Goal: Communication & Community: Answer question/provide support

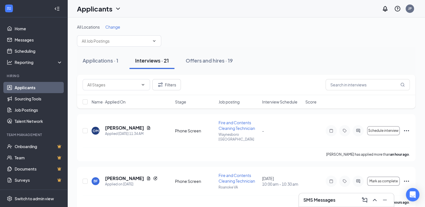
click at [336, 202] on div "SMS Messages" at bounding box center [346, 200] width 86 height 9
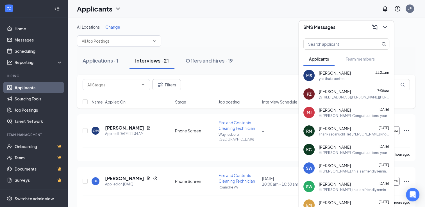
click at [331, 116] on div "Hi [PERSON_NAME]. Congratulations, your meeting with ServiceMaster Restore for …" at bounding box center [353, 115] width 70 height 5
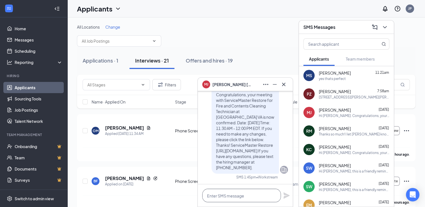
click at [226, 195] on textarea at bounding box center [241, 195] width 79 height 13
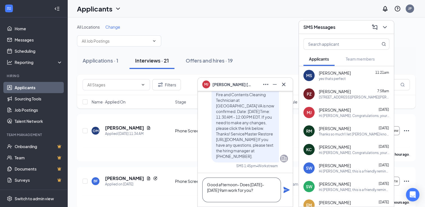
type textarea "Good afternoon- Does [DATE]- [DATE] 9am work for you?"
click at [286, 192] on icon "Plane" at bounding box center [286, 190] width 6 height 6
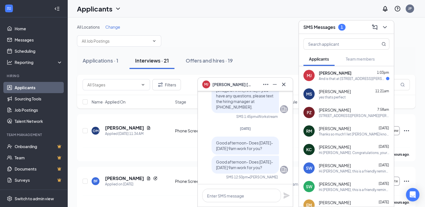
click at [358, 79] on div "And is that at [STREET_ADDRESS][PERSON_NAME]" at bounding box center [351, 78] width 67 height 5
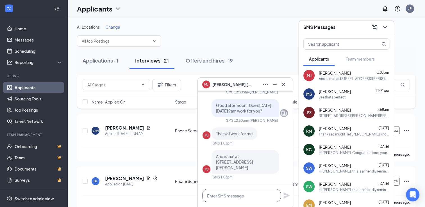
click at [238, 193] on textarea at bounding box center [241, 195] width 79 height 13
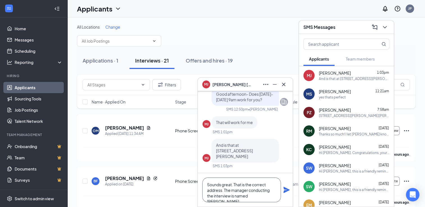
type textarea "Sounds great. That is the correct address. The manager conducting the interview…"
click at [287, 190] on icon "Plane" at bounding box center [286, 190] width 6 height 6
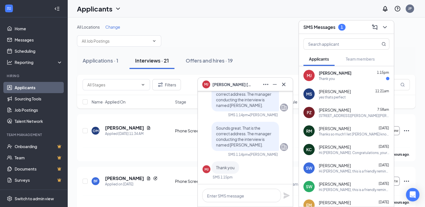
click at [355, 81] on div "Thank you" at bounding box center [353, 78] width 70 height 5
click at [345, 97] on div "yes thats perfect" at bounding box center [331, 97] width 27 height 5
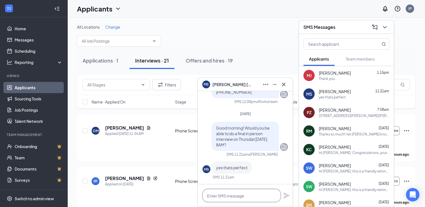
click at [236, 192] on textarea at bounding box center [241, 195] width 79 height 13
type textarea "Sounds great."
click at [284, 195] on icon "Plane" at bounding box center [286, 195] width 6 height 6
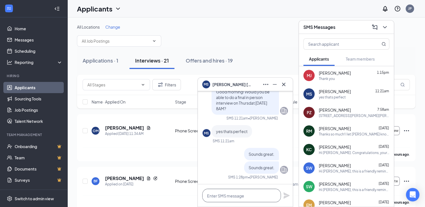
click at [228, 197] on textarea at bounding box center [241, 195] width 79 height 13
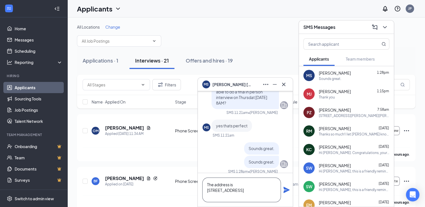
scroll to position [-11, 0]
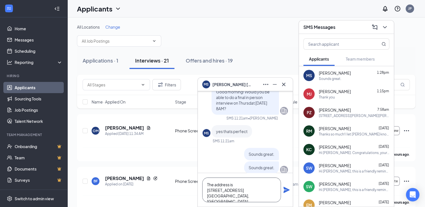
type textarea "The address is [STREET_ADDRESS] [GEOGRAPHIC_DATA], [GEOGRAPHIC_DATA]"
click at [286, 192] on icon "Plane" at bounding box center [286, 190] width 7 height 7
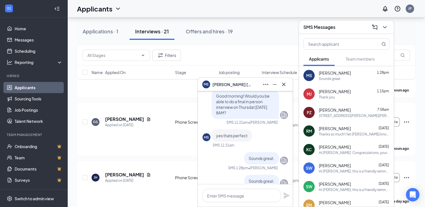
scroll to position [-112, 0]
